Goal: Task Accomplishment & Management: Complete application form

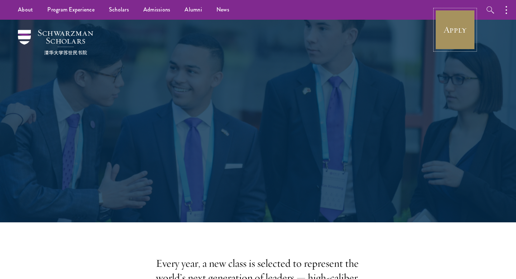
click at [460, 28] on link "Apply" at bounding box center [455, 30] width 40 height 40
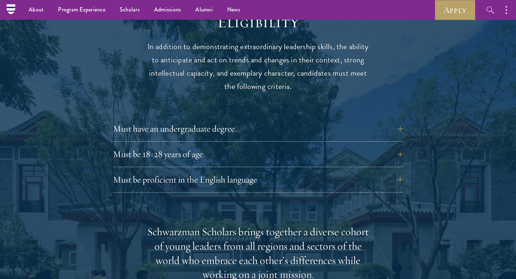
scroll to position [837, 0]
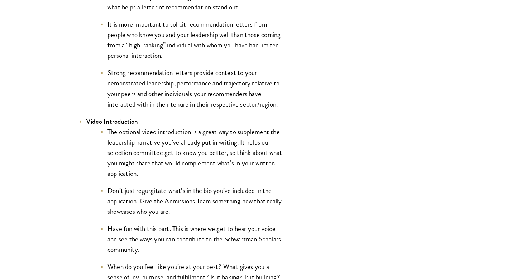
scroll to position [1132, 0]
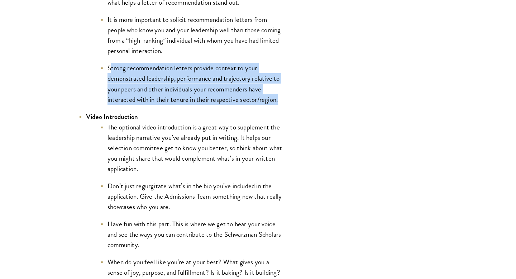
drag, startPoint x: 109, startPoint y: 72, endPoint x: 284, endPoint y: 105, distance: 178.2
drag, startPoint x: 278, startPoint y: 96, endPoint x: 101, endPoint y: 70, distance: 179.4
click at [101, 70] on li "Strong recommendation letters provide context to your demonstrated leadership, …" at bounding box center [191, 84] width 183 height 42
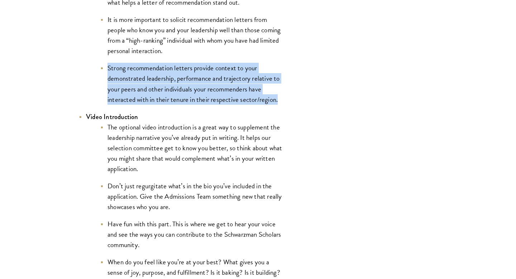
copy li "Strong recommendation letters provide context to your demonstrated leadership, …"
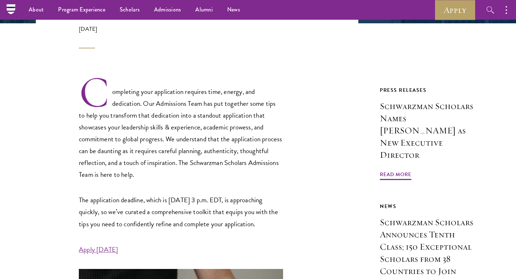
scroll to position [0, 0]
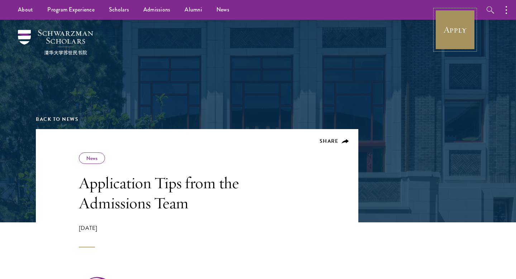
click at [444, 30] on link "Apply" at bounding box center [455, 30] width 40 height 40
